Goal: Check status: Check status

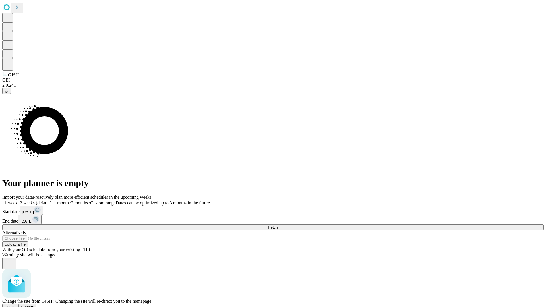
click at [34, 305] on span "Confirm" at bounding box center [27, 307] width 13 height 4
click at [18, 201] on label "1 week" at bounding box center [9, 203] width 15 height 5
click at [278, 225] on span "Fetch" at bounding box center [272, 227] width 9 height 4
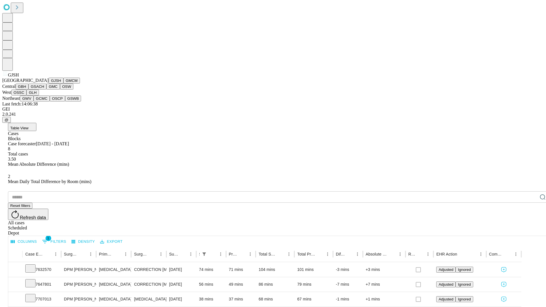
click at [63, 84] on button "GMCM" at bounding box center [71, 81] width 17 height 6
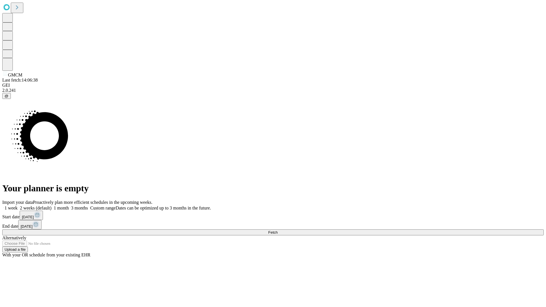
click at [18, 206] on label "1 week" at bounding box center [9, 208] width 15 height 5
click at [278, 231] on span "Fetch" at bounding box center [272, 233] width 9 height 4
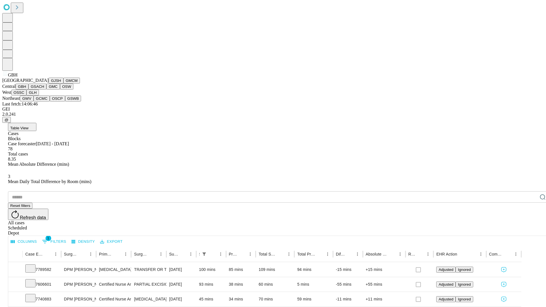
click at [44, 90] on button "GSACH" at bounding box center [37, 87] width 18 height 6
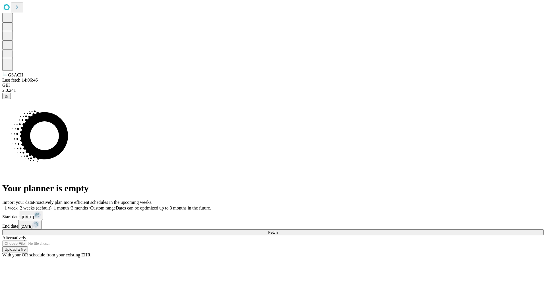
click at [18, 206] on label "1 week" at bounding box center [9, 208] width 15 height 5
click at [278, 231] on span "Fetch" at bounding box center [272, 233] width 9 height 4
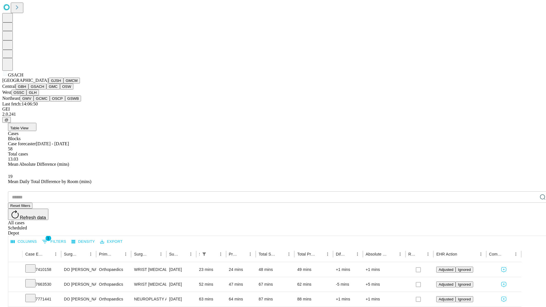
click at [46, 90] on button "GMC" at bounding box center [52, 87] width 13 height 6
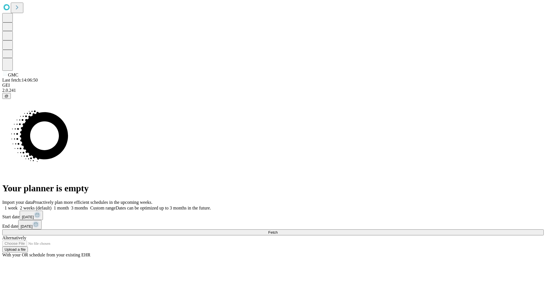
click at [18, 206] on label "1 week" at bounding box center [9, 208] width 15 height 5
click at [278, 231] on span "Fetch" at bounding box center [272, 233] width 9 height 4
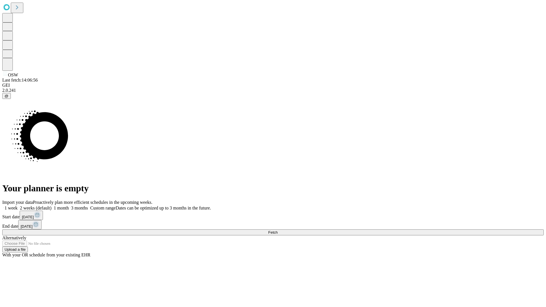
click at [278, 231] on span "Fetch" at bounding box center [272, 233] width 9 height 4
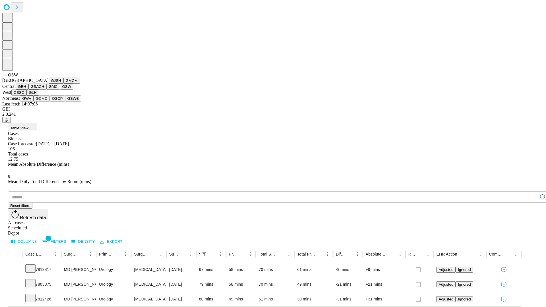
click at [27, 96] on button "OSSC" at bounding box center [18, 93] width 15 height 6
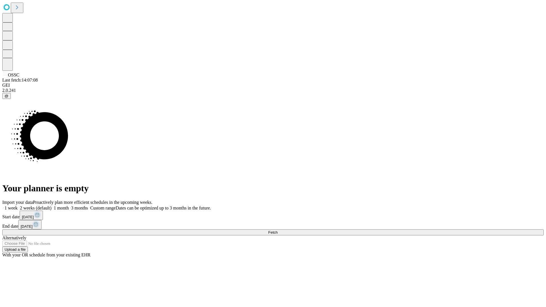
click at [18, 206] on label "1 week" at bounding box center [9, 208] width 15 height 5
click at [278, 231] on span "Fetch" at bounding box center [272, 233] width 9 height 4
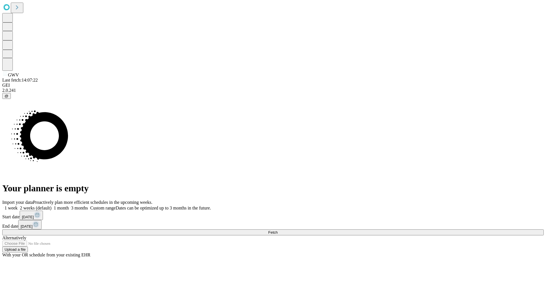
click at [278, 231] on span "Fetch" at bounding box center [272, 233] width 9 height 4
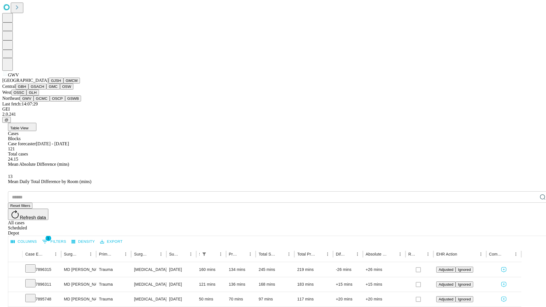
click at [44, 102] on button "GCMC" at bounding box center [42, 99] width 16 height 6
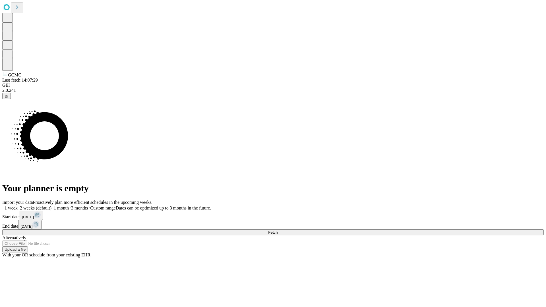
click at [18, 206] on label "1 week" at bounding box center [9, 208] width 15 height 5
click at [278, 231] on span "Fetch" at bounding box center [272, 233] width 9 height 4
click at [18, 206] on label "1 week" at bounding box center [9, 208] width 15 height 5
click at [278, 231] on span "Fetch" at bounding box center [272, 233] width 9 height 4
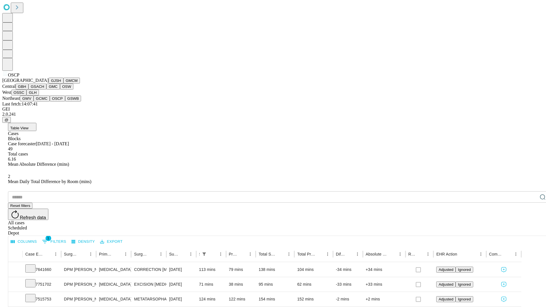
click at [65, 102] on button "GSWB" at bounding box center [73, 99] width 16 height 6
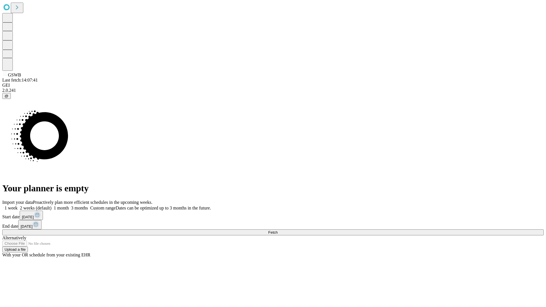
click at [18, 206] on label "1 week" at bounding box center [9, 208] width 15 height 5
click at [278, 231] on span "Fetch" at bounding box center [272, 233] width 9 height 4
